Goal: Check status: Check status

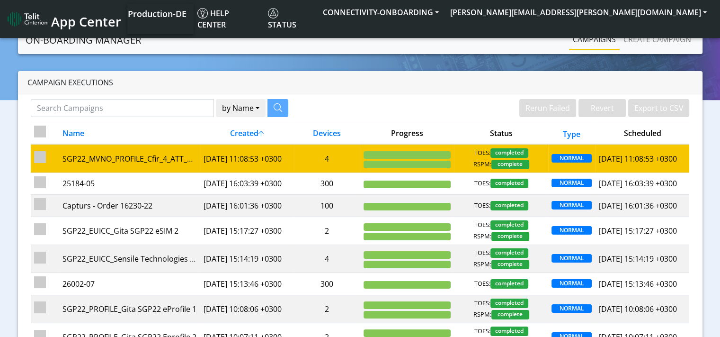
click at [244, 154] on td "[DATE] 11:08:53 +0300" at bounding box center [247, 158] width 94 height 28
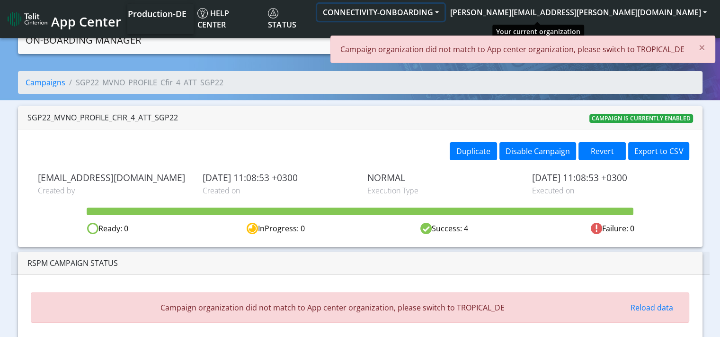
click at [444, 13] on button "CONNECTIVITY-ONBOARDING" at bounding box center [380, 12] width 127 height 17
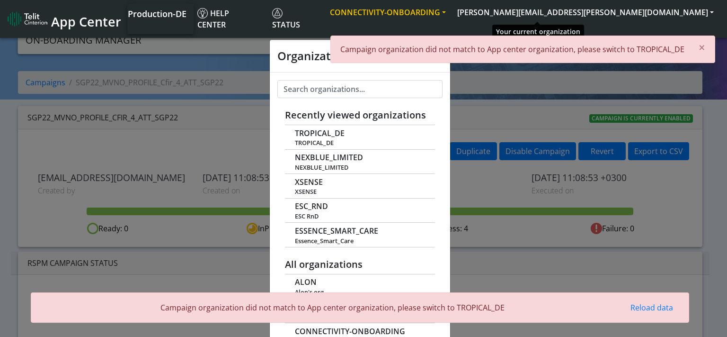
scroll to position [3, 0]
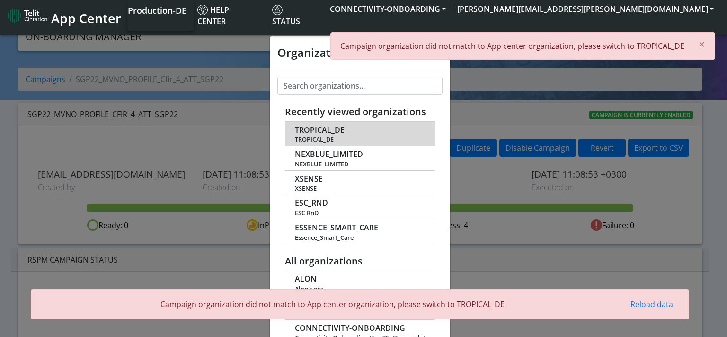
click at [344, 131] on td "TROPICAL_DE TROPICAL_DE" at bounding box center [360, 134] width 150 height 24
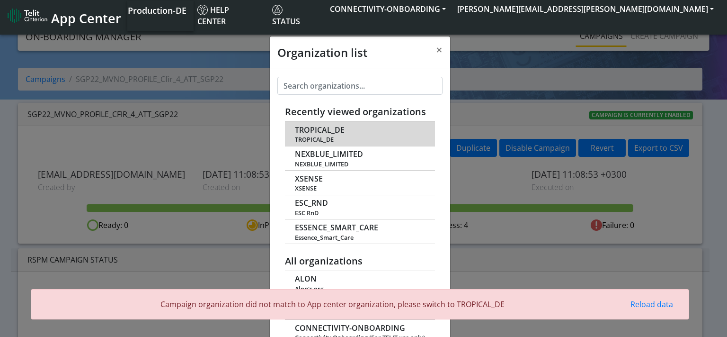
click at [326, 134] on td "TROPICAL_DE TROPICAL_DE" at bounding box center [360, 134] width 150 height 24
click at [333, 129] on span "TROPICAL_DE" at bounding box center [320, 129] width 50 height 9
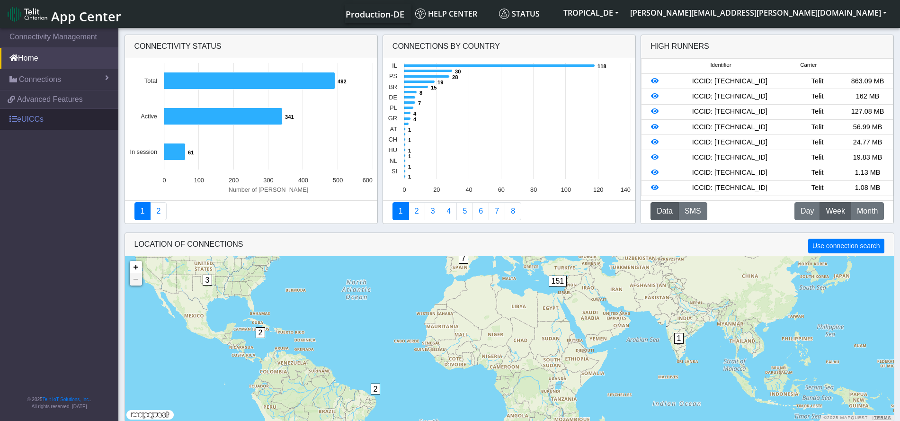
click at [30, 118] on link "eUICCs" at bounding box center [59, 119] width 118 height 21
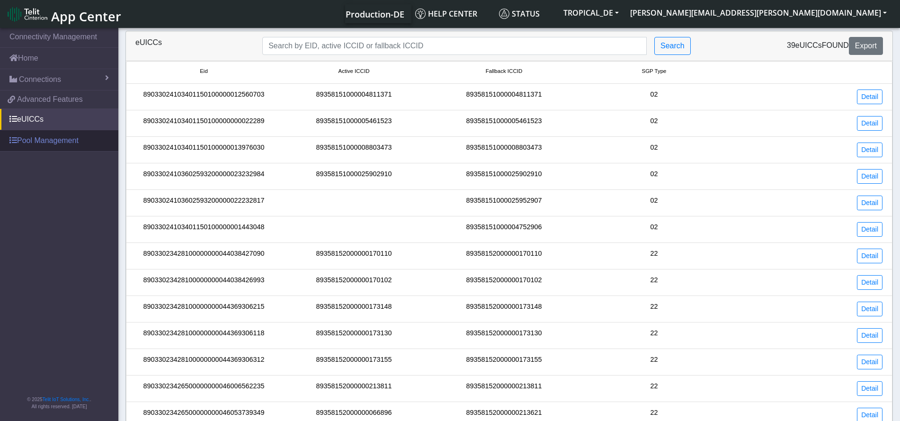
click at [57, 142] on link "Pool Management" at bounding box center [59, 140] width 118 height 21
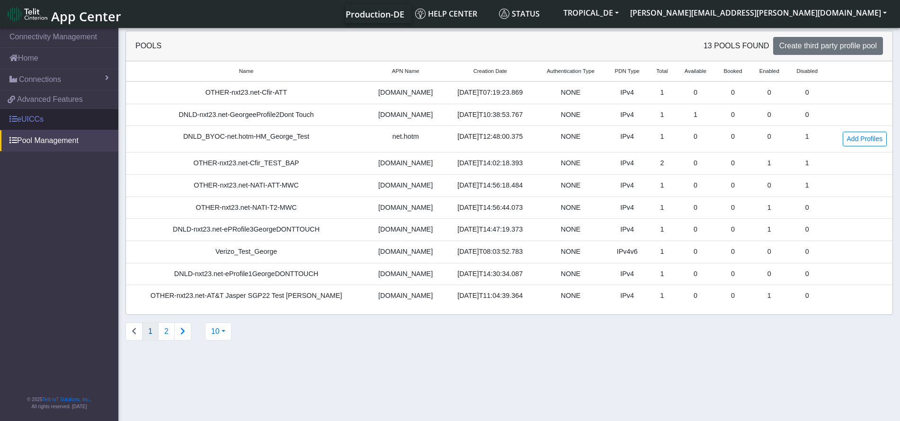
click at [51, 118] on link "eUICCs" at bounding box center [59, 119] width 118 height 21
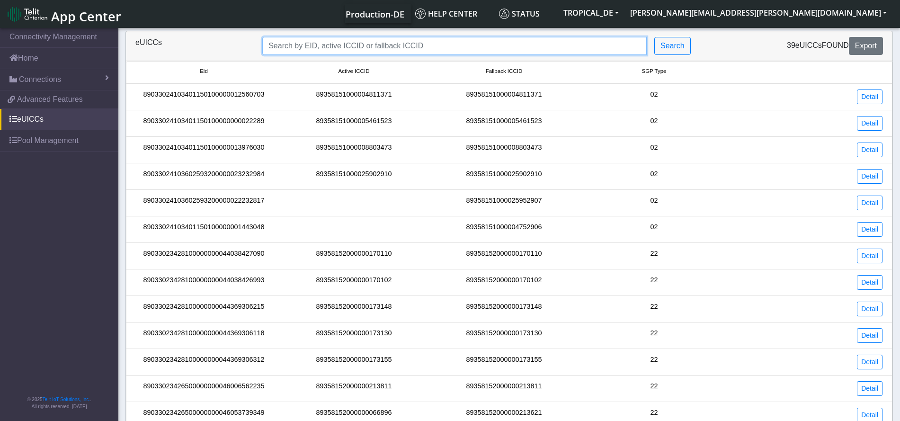
click at [435, 47] on input "Search..." at bounding box center [454, 46] width 384 height 18
paste input "89033023426500000000046050536215"
type input "89033023426500000000046050536215"
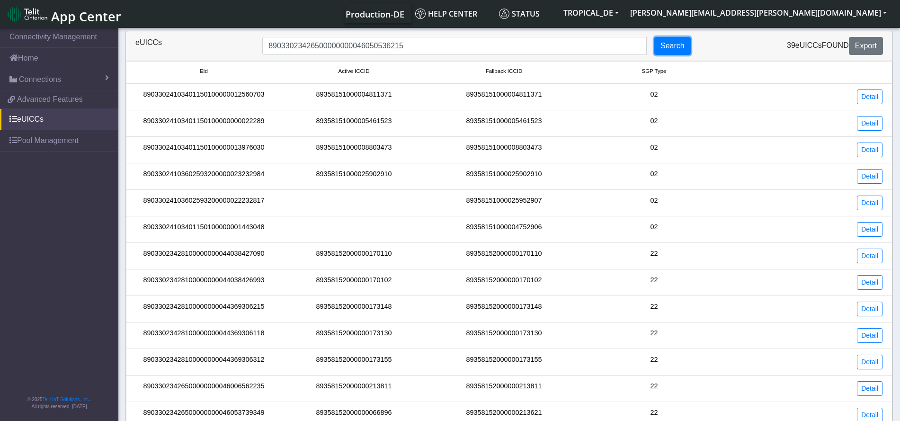
click at [674, 46] on button "Search" at bounding box center [672, 46] width 36 height 18
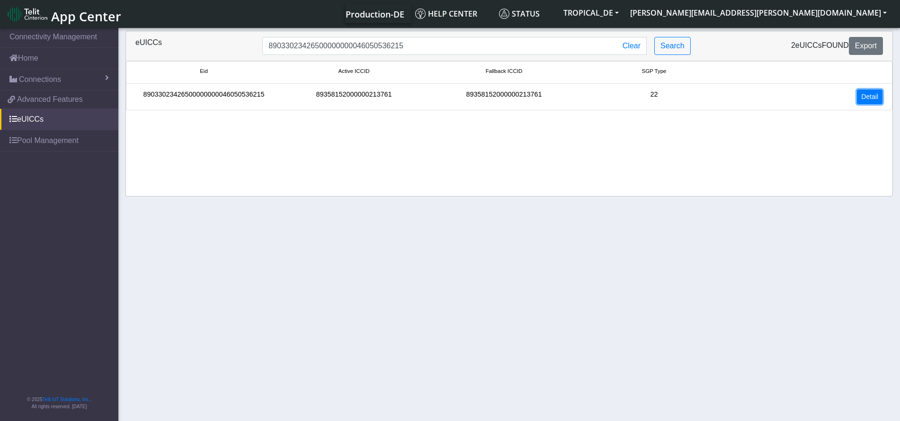
click at [869, 97] on link "Detail" at bounding box center [870, 96] width 26 height 15
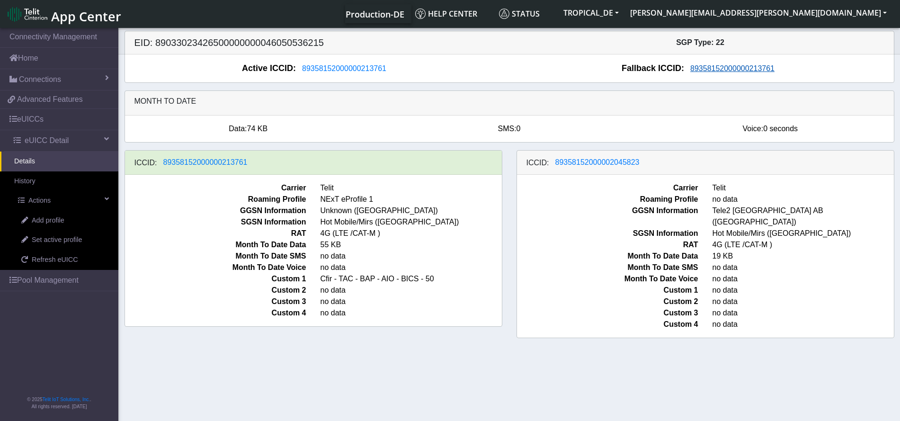
drag, startPoint x: 775, startPoint y: 70, endPoint x: 687, endPoint y: 72, distance: 87.6
click at [687, 72] on div "Fallback ICCID: 89358152000000213761" at bounding box center [701, 68] width 384 height 13
drag, startPoint x: 773, startPoint y: 70, endPoint x: 708, endPoint y: 69, distance: 64.9
click at [709, 69] on div "Fallback ICCID: 89358152000000213761" at bounding box center [701, 68] width 384 height 13
click at [704, 68] on span "89358152000000213761" at bounding box center [732, 68] width 84 height 8
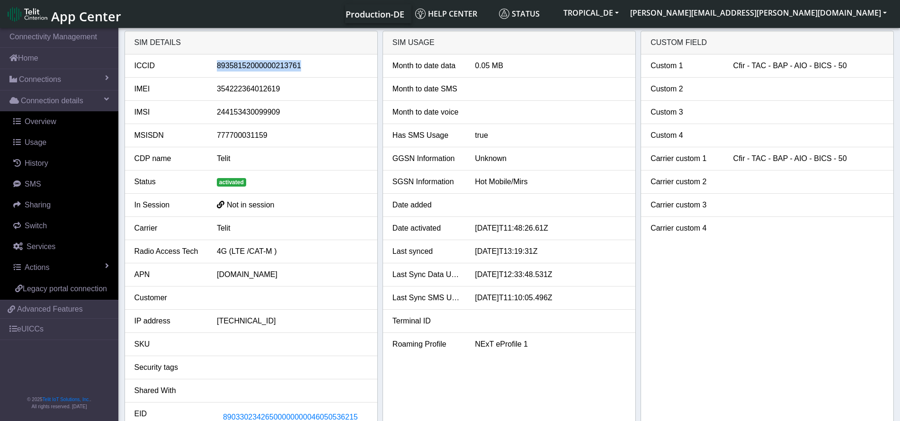
drag, startPoint x: 298, startPoint y: 67, endPoint x: 216, endPoint y: 67, distance: 81.9
click at [216, 67] on div "89358152000000213761" at bounding box center [292, 65] width 165 height 11
click at [51, 310] on span "Advanced Features" at bounding box center [50, 308] width 66 height 11
click at [40, 122] on span "Overview" at bounding box center [41, 121] width 32 height 8
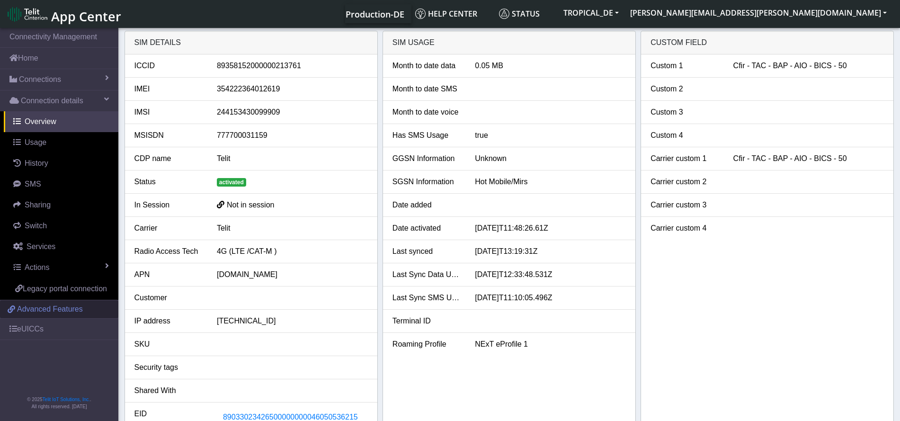
click at [44, 310] on span "Advanced Features" at bounding box center [50, 308] width 66 height 11
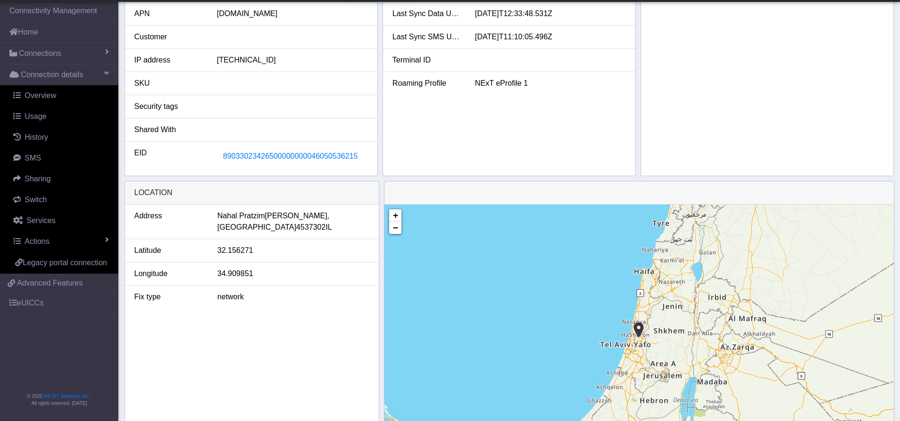
scroll to position [296, 0]
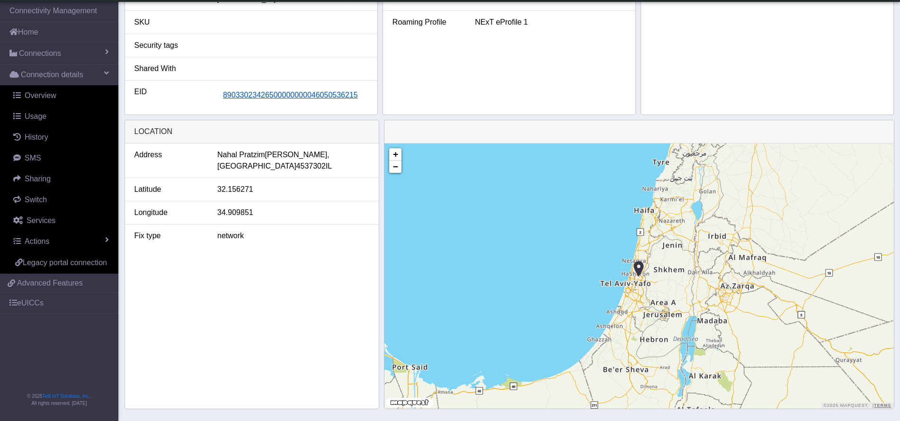
click at [314, 97] on span "89033023426500000000046050536215" at bounding box center [290, 95] width 135 height 8
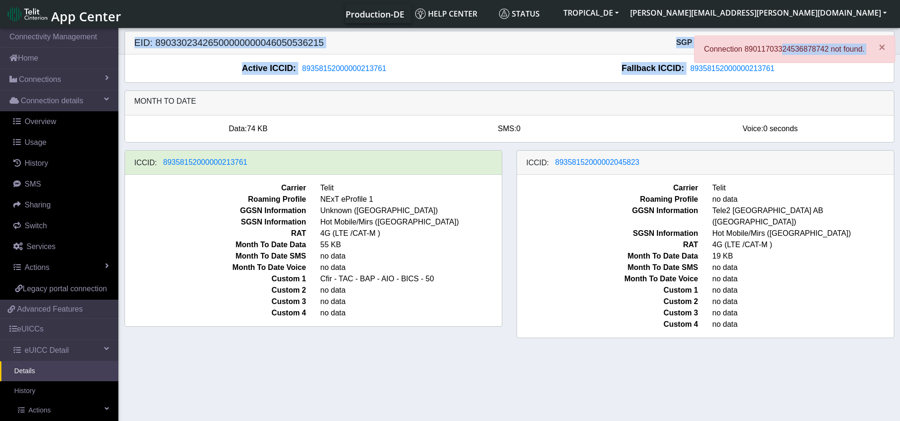
drag, startPoint x: 781, startPoint y: 70, endPoint x: 743, endPoint y: 75, distance: 39.2
click at [743, 74] on section "Connectivity Management Home Connections List Map Connection details Overview U…" at bounding box center [450, 225] width 900 height 398
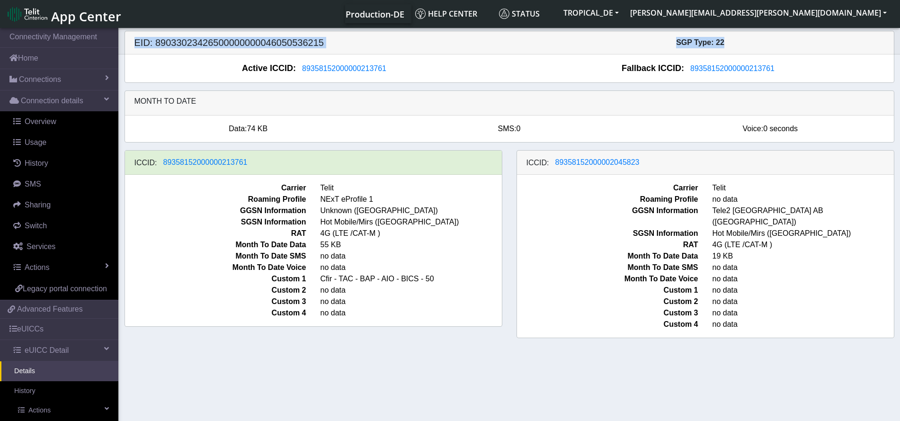
drag, startPoint x: 746, startPoint y: 50, endPoint x: 784, endPoint y: 51, distance: 37.4
click at [784, 46] on div "SGP Type: 22" at bounding box center [700, 42] width 382 height 11
